Goal: Information Seeking & Learning: Learn about a topic

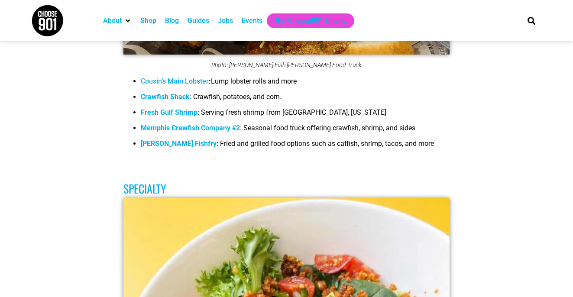
scroll to position [3069, 0]
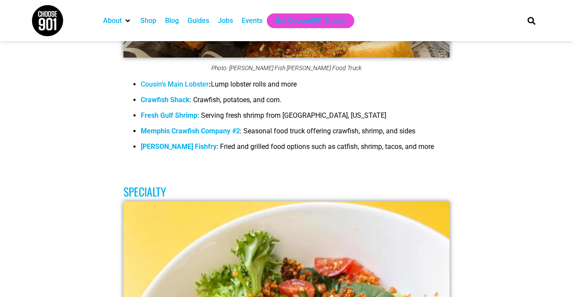
click at [187, 88] on link "Cousin’s Main Lobster" at bounding box center [175, 84] width 68 height 8
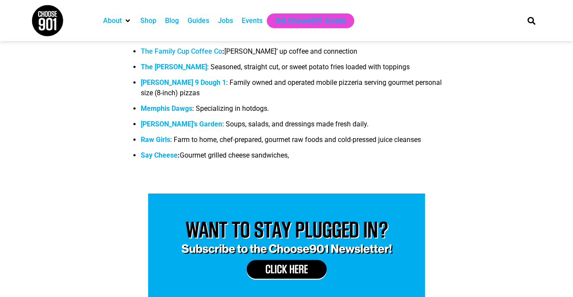
scroll to position [3703, 0]
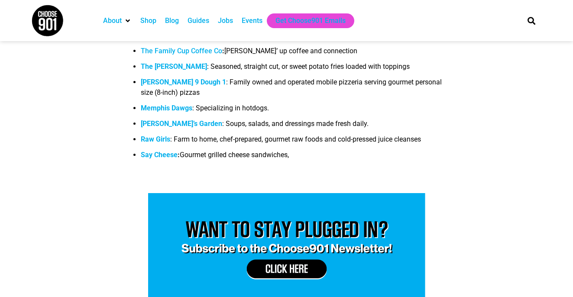
click at [162, 159] on b "Say Cheese" at bounding box center [159, 155] width 37 height 8
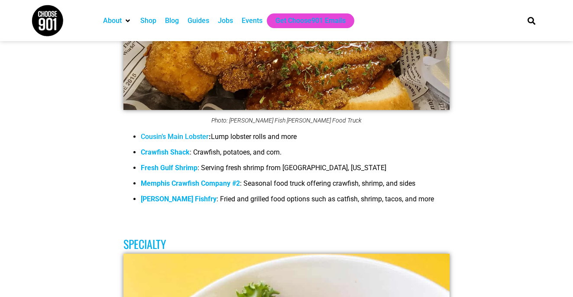
scroll to position [3017, 0]
click at [190, 141] on link "Cousin’s Main Lobster" at bounding box center [175, 137] width 68 height 8
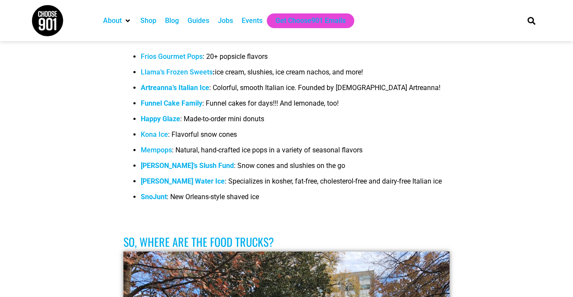
scroll to position [5587, 0]
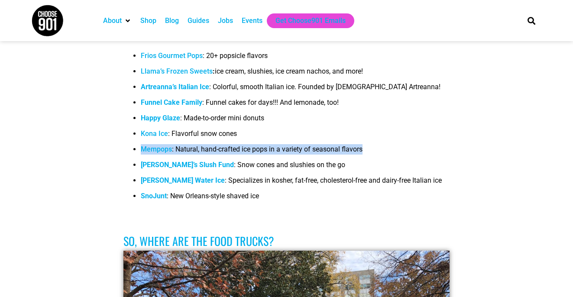
drag, startPoint x: 376, startPoint y: 149, endPoint x: 139, endPoint y: 150, distance: 236.0
click at [139, 150] on ul "Frios Gourmet Pops : 20+ popsicle flavors Llama’s Frozen Sweets : ice cream, sl…" at bounding box center [286, 129] width 327 height 156
copy li "Mempops : Natural, hand-crafted ice pops in a variety of seasonal flavors"
click at [162, 150] on link "Mempops" at bounding box center [156, 149] width 31 height 8
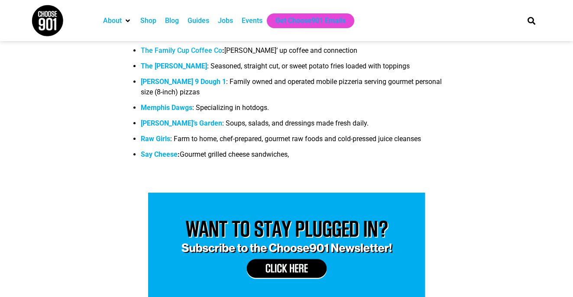
scroll to position [3668, 0]
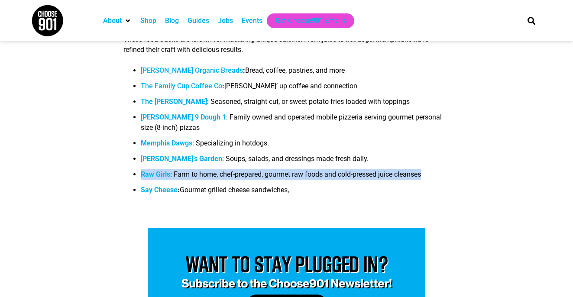
drag, startPoint x: 440, startPoint y: 186, endPoint x: 142, endPoint y: 185, distance: 297.5
click at [142, 185] on li "Raw Girls : Farm to home, chef-prepared, gourmet raw foods and cold-pressed jui…" at bounding box center [295, 177] width 309 height 16
copy li "Raw Girls : Farm to home, chef-prepared, gourmet raw foods and cold-pressed jui…"
click at [161, 178] on b "Raw Girls" at bounding box center [155, 174] width 29 height 8
